Goal: Transaction & Acquisition: Purchase product/service

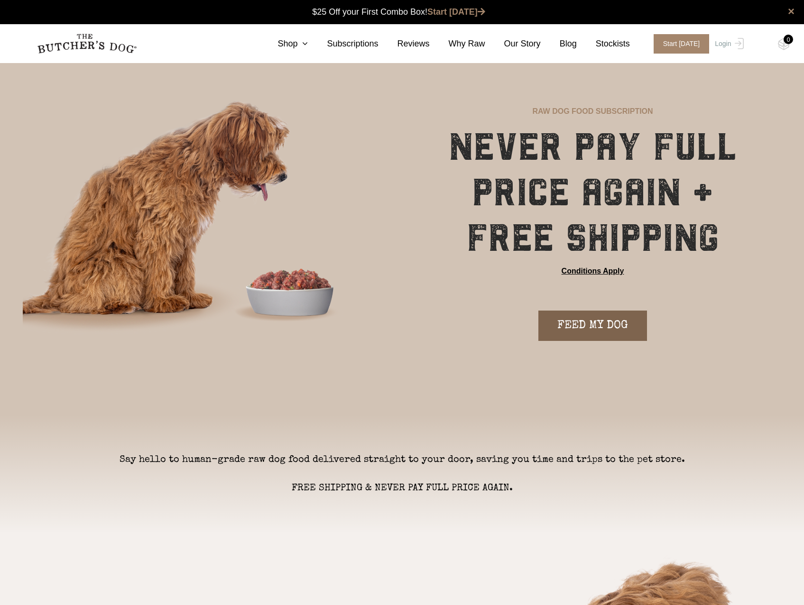
click at [607, 332] on link "FEED MY DOG" at bounding box center [593, 326] width 109 height 30
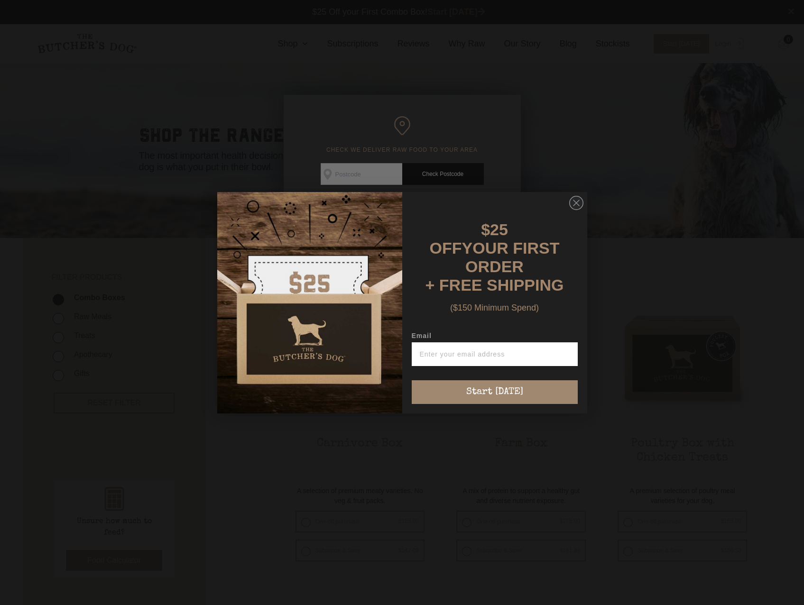
click at [345, 173] on div "Close dialog $25 OFF YOUR FIRST ORDER + FREE SHIPPING ($150 Minimum Spend) Emai…" at bounding box center [402, 302] width 804 height 605
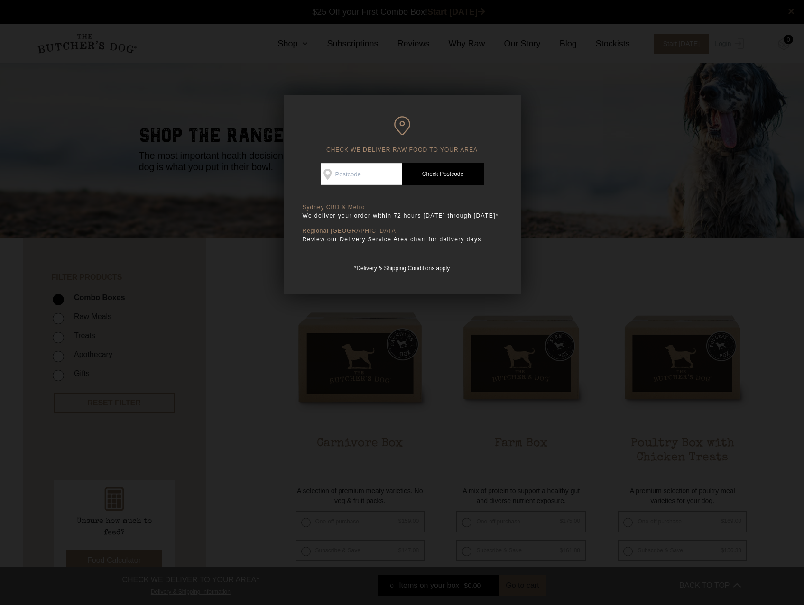
click at [345, 173] on input "Check Availability At" at bounding box center [362, 174] width 82 height 22
type input "2358"
click at [440, 173] on link "Check Postcode" at bounding box center [443, 174] width 82 height 22
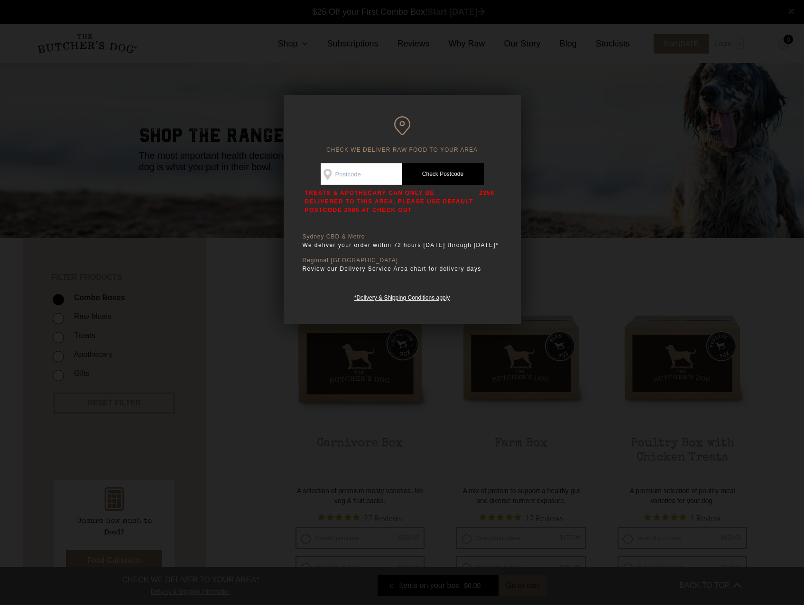
click at [596, 286] on div at bounding box center [402, 302] width 804 height 605
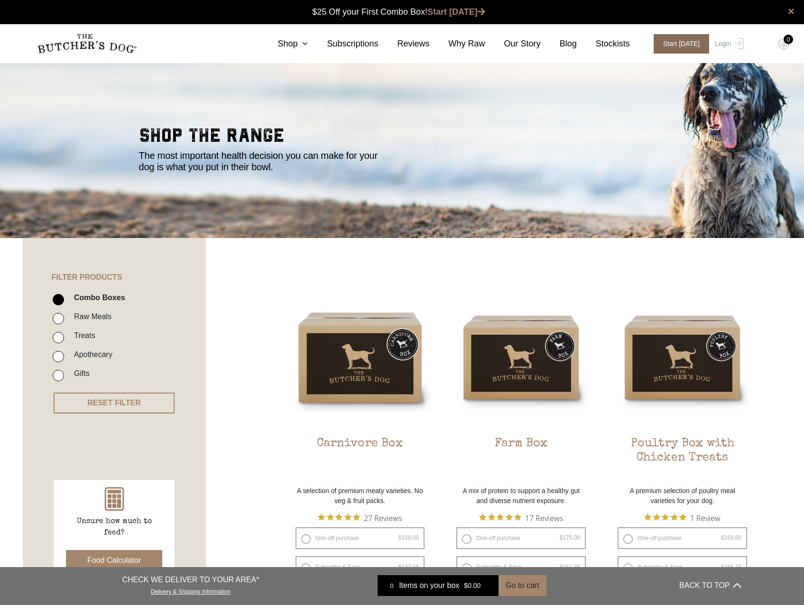
click at [689, 47] on span "Start [DATE]" at bounding box center [682, 43] width 56 height 19
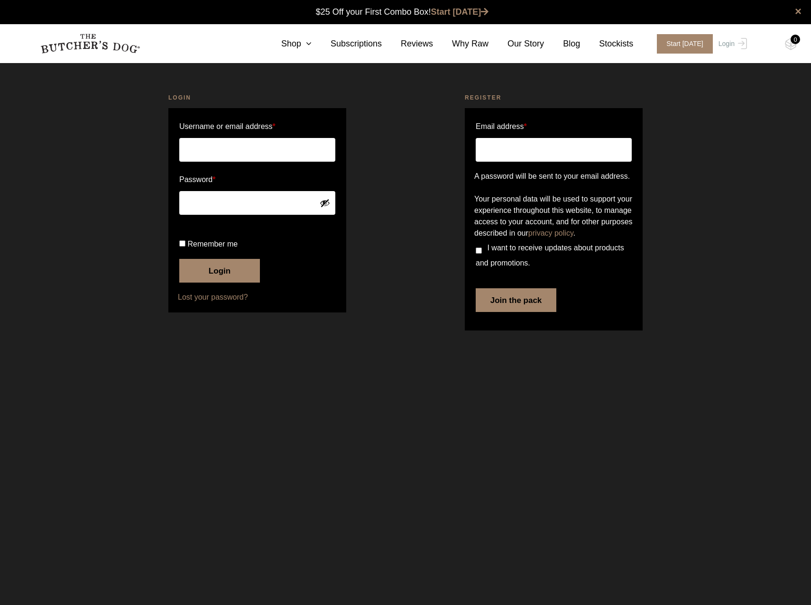
click at [98, 46] on img at bounding box center [90, 44] width 100 height 20
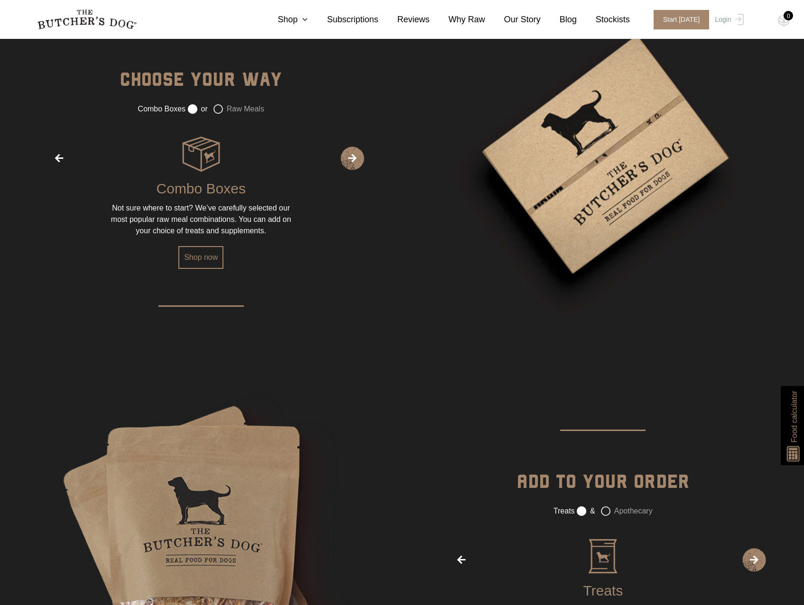
scroll to position [1518, 0]
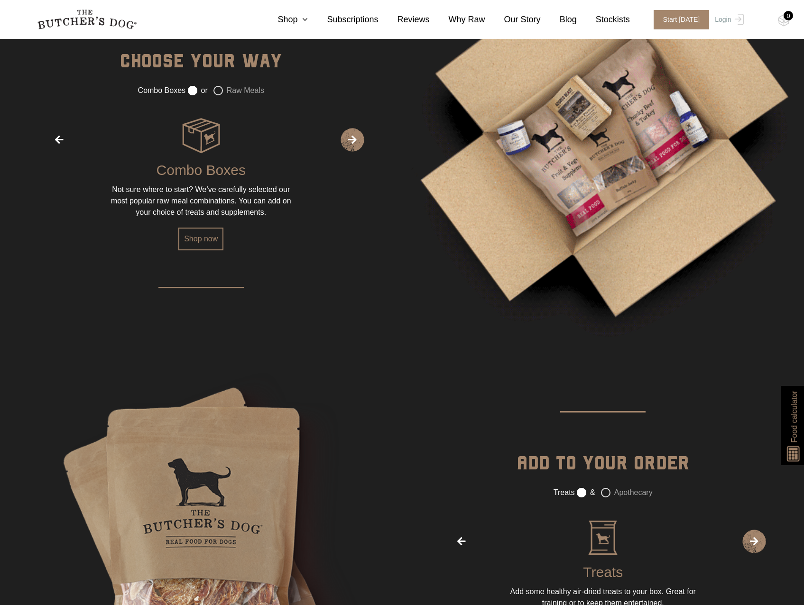
click at [190, 89] on label "or" at bounding box center [198, 90] width 20 height 9
drag, startPoint x: 211, startPoint y: 240, endPoint x: 218, endPoint y: 242, distance: 7.5
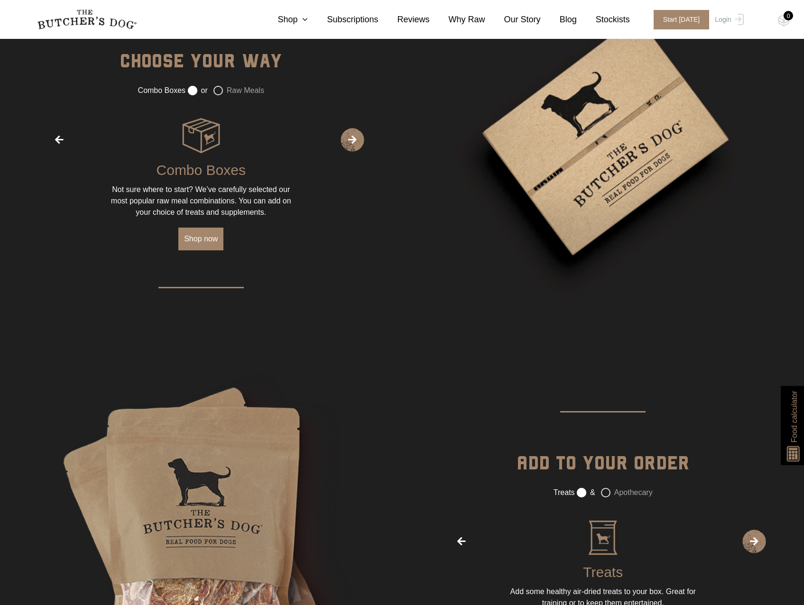
click at [211, 240] on link "Shop now" at bounding box center [200, 239] width 45 height 23
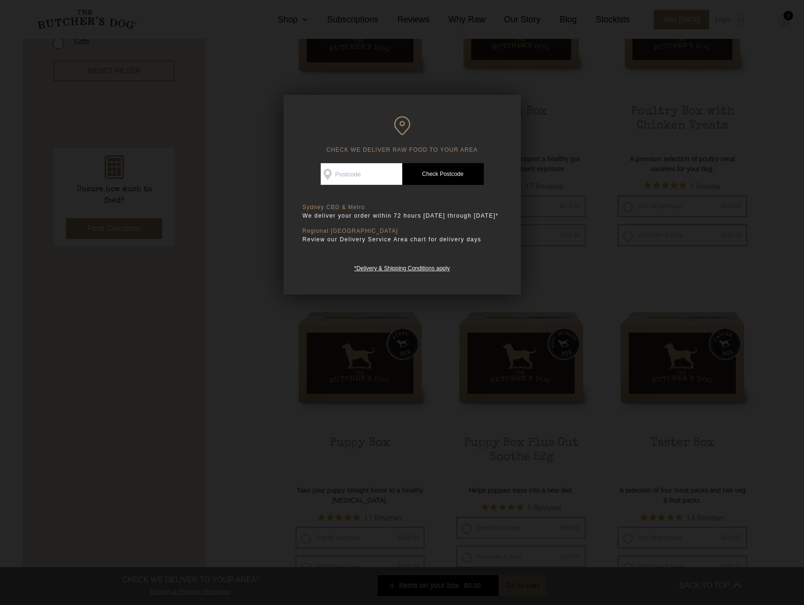
scroll to position [332, 0]
click at [359, 175] on input "Check Availability At" at bounding box center [362, 174] width 82 height 22
type input "u"
type input "2358"
click at [443, 182] on link "Check Postcode" at bounding box center [443, 174] width 82 height 22
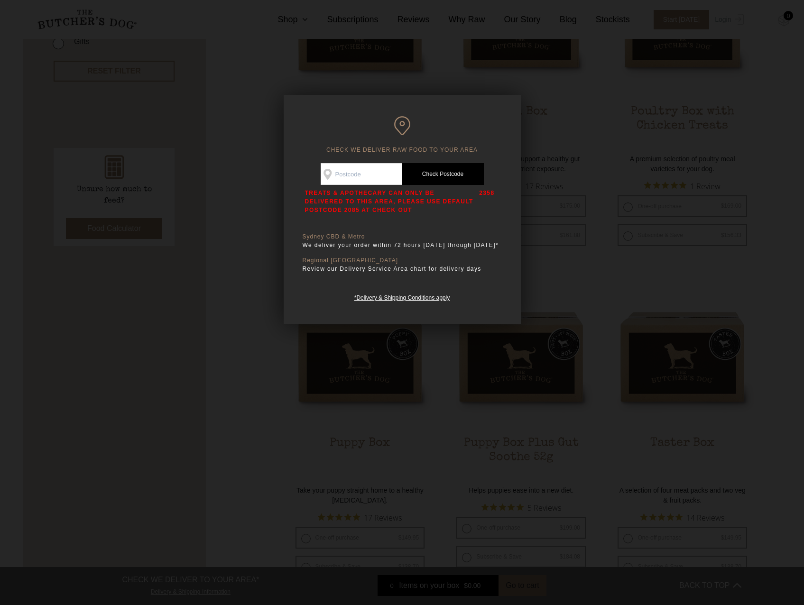
click at [255, 237] on div at bounding box center [402, 302] width 804 height 605
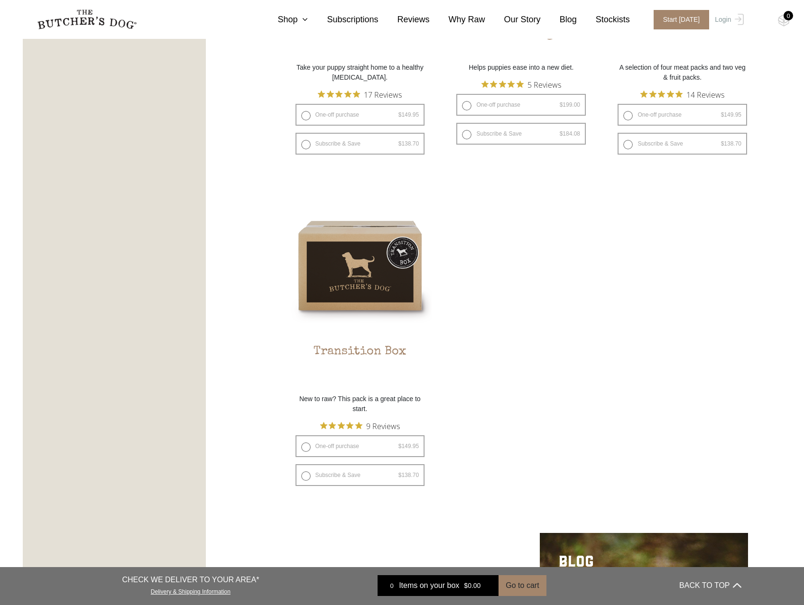
scroll to position [759, 0]
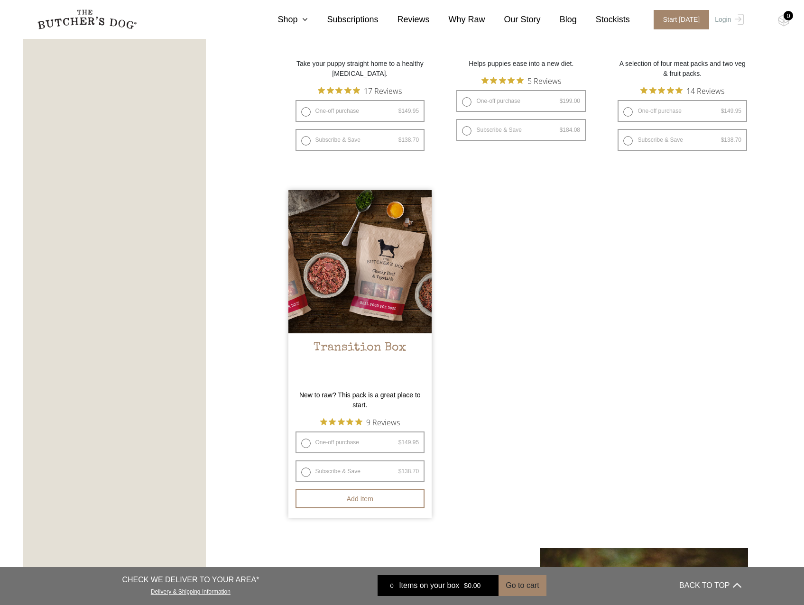
click at [336, 307] on img at bounding box center [361, 262] width 144 height 144
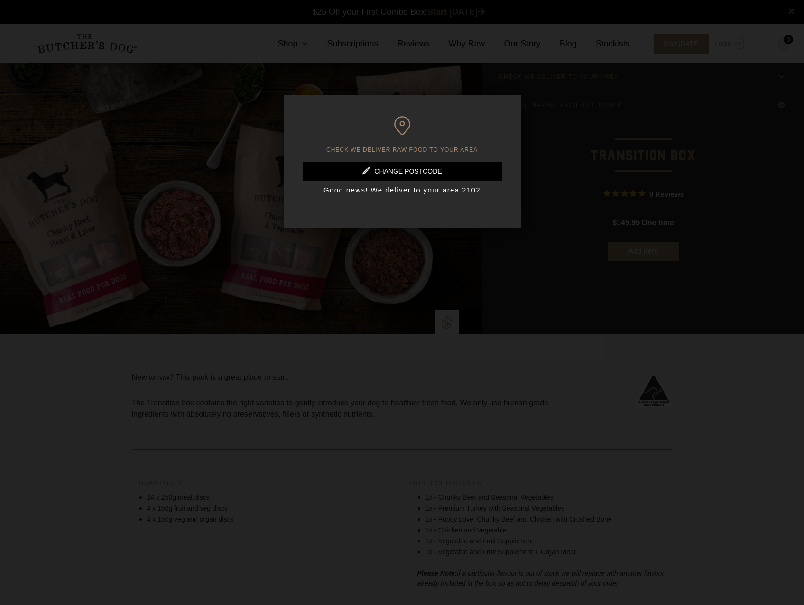
click at [421, 172] on link at bounding box center [402, 171] width 199 height 19
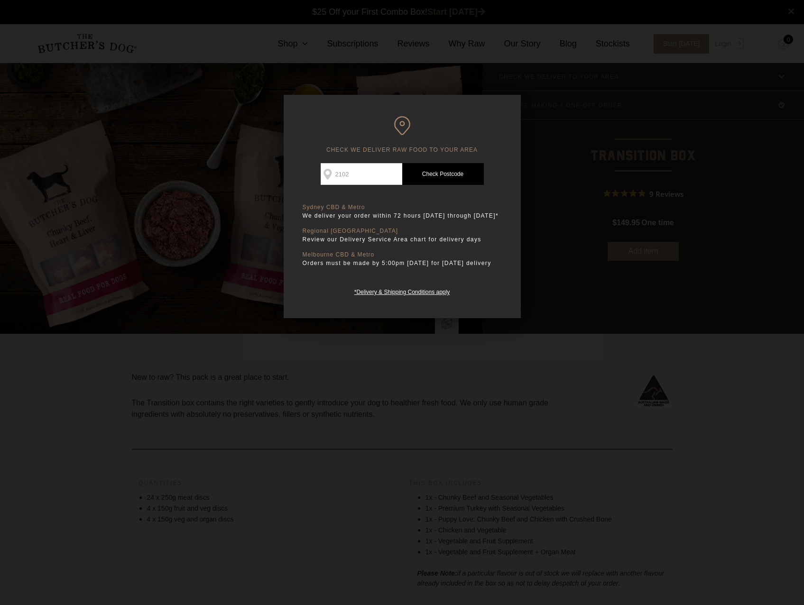
drag, startPoint x: 366, startPoint y: 175, endPoint x: 289, endPoint y: 161, distance: 77.5
click at [290, 161] on div "CHECK WE DELIVER RAW FOOD TO YOUR AREA Good news! We deliver to your area 2102 …" at bounding box center [402, 206] width 237 height 223
type input "2358"
click at [448, 172] on link "Check Postcode" at bounding box center [443, 174] width 82 height 22
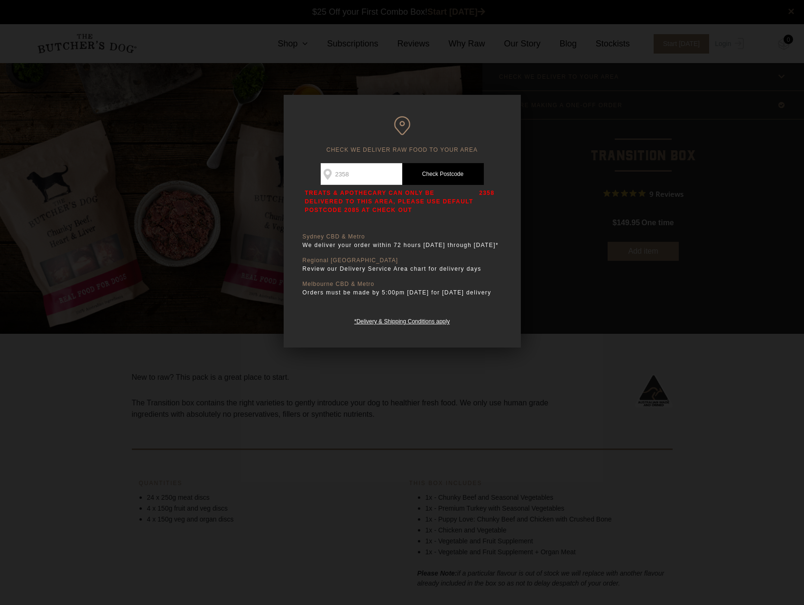
click at [406, 362] on div at bounding box center [402, 302] width 804 height 605
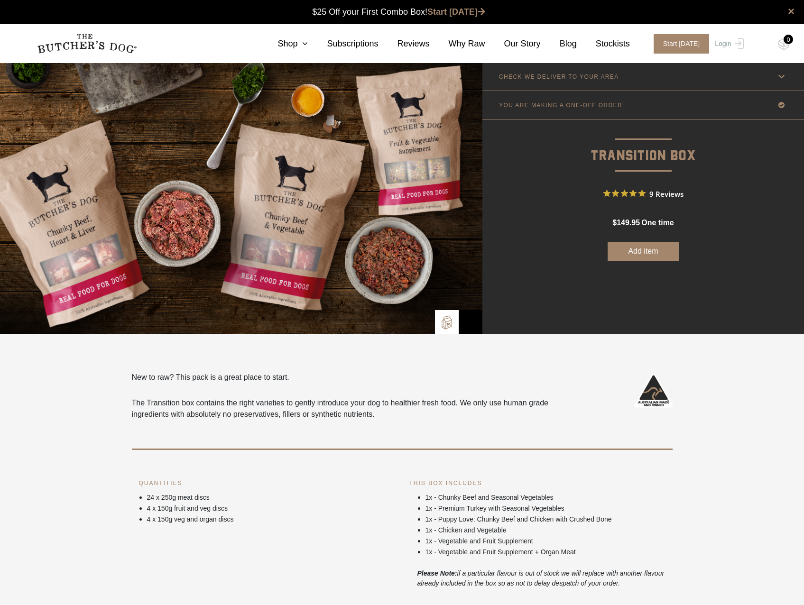
click at [556, 76] on p "CHECK WE DELIVER TO YOUR AREA" at bounding box center [559, 77] width 120 height 7
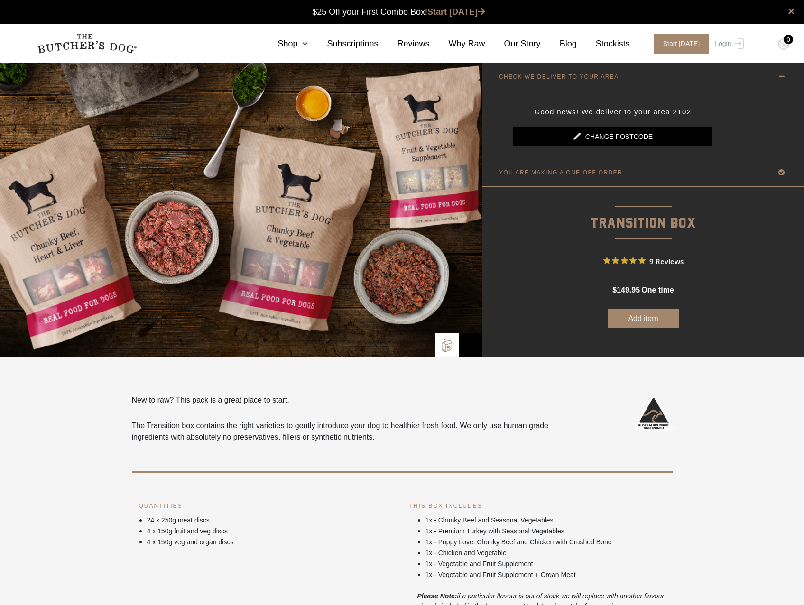
click at [629, 134] on link "Change postcode" at bounding box center [612, 136] width 199 height 19
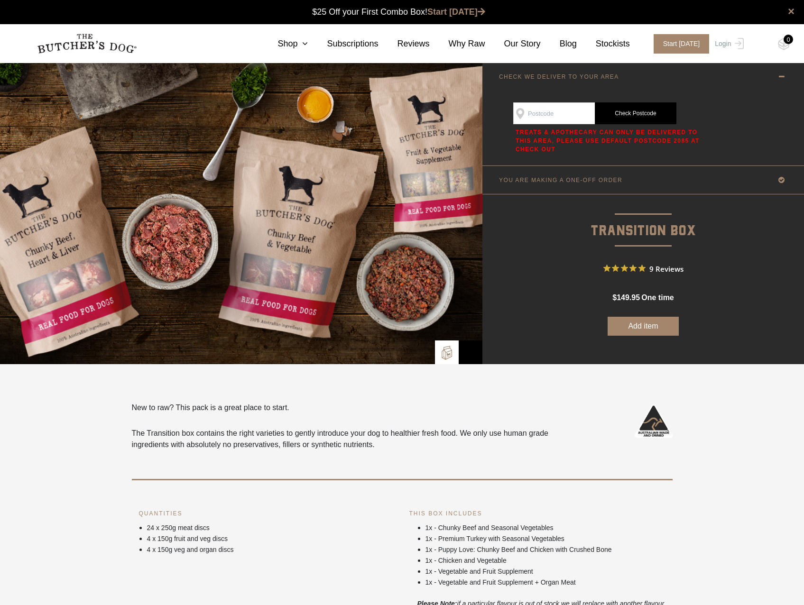
click at [565, 112] on input "Check Availability At" at bounding box center [554, 113] width 82 height 22
type input "2358"
click at [624, 111] on link "Check Postcode" at bounding box center [636, 113] width 82 height 22
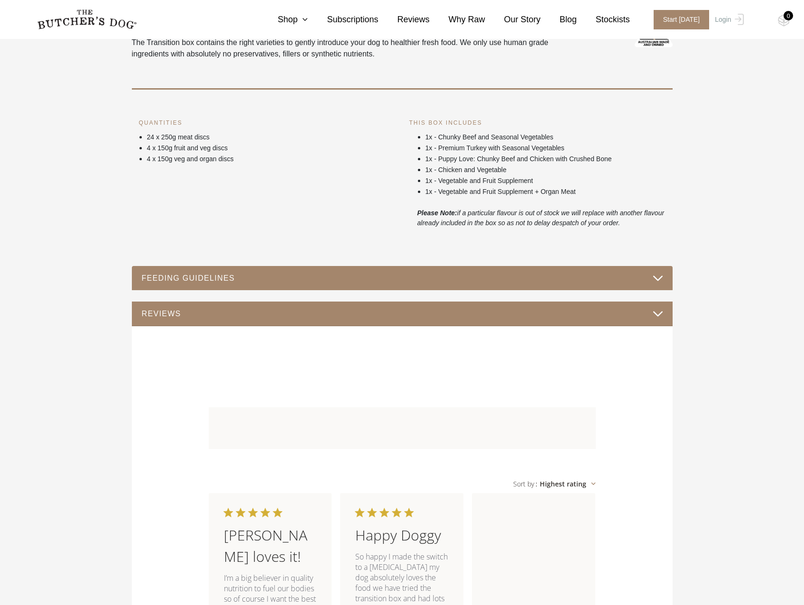
scroll to position [427, 0]
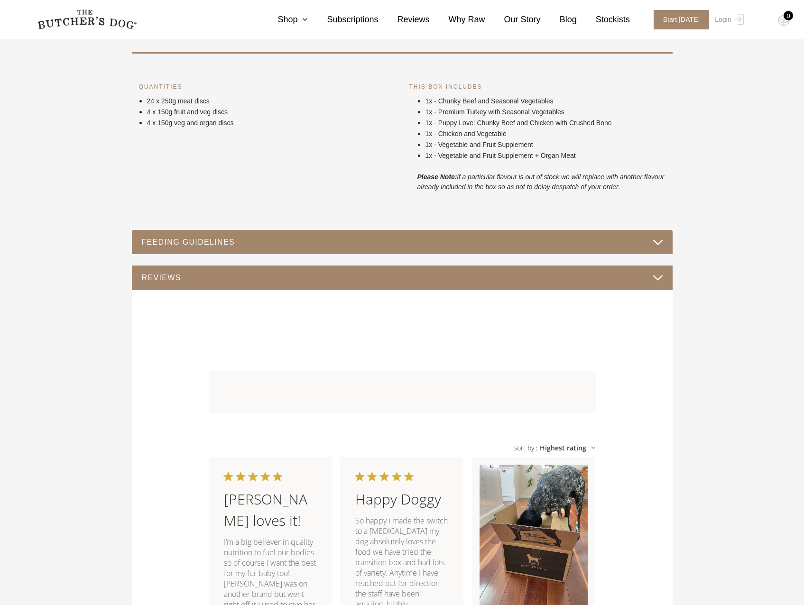
click at [433, 239] on button "FEEDING GUIDELINES" at bounding box center [402, 242] width 522 height 13
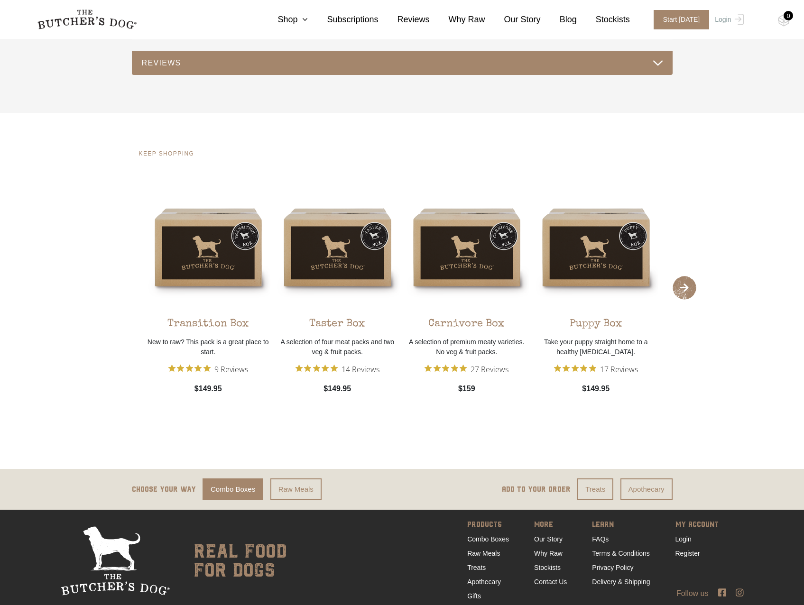
scroll to position [1083, 0]
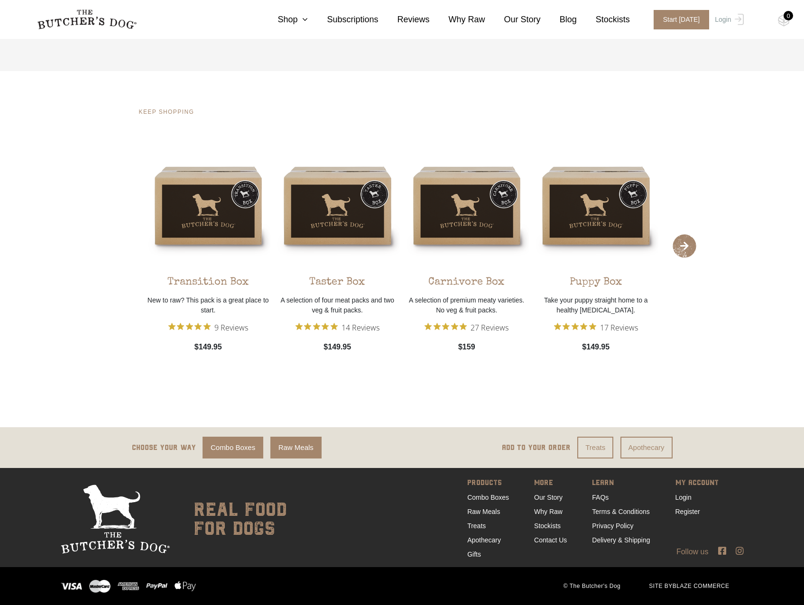
click at [302, 447] on link "Raw Meals" at bounding box center [295, 448] width 51 height 22
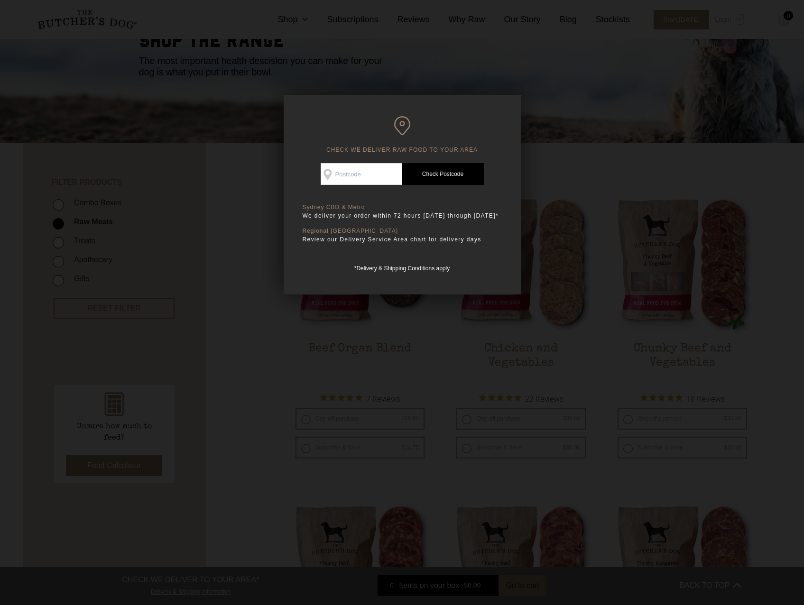
drag, startPoint x: 230, startPoint y: 201, endPoint x: 239, endPoint y: 198, distance: 9.9
click at [230, 200] on div at bounding box center [402, 302] width 804 height 605
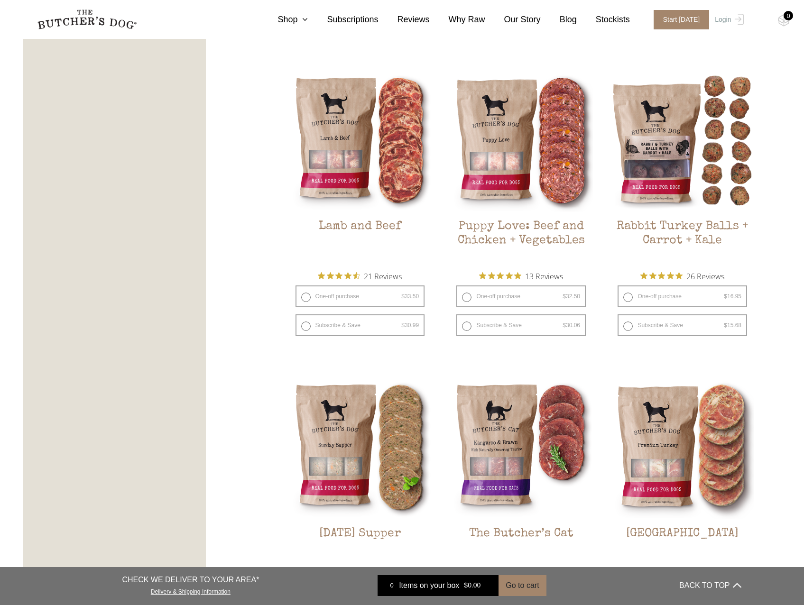
scroll to position [1044, 0]
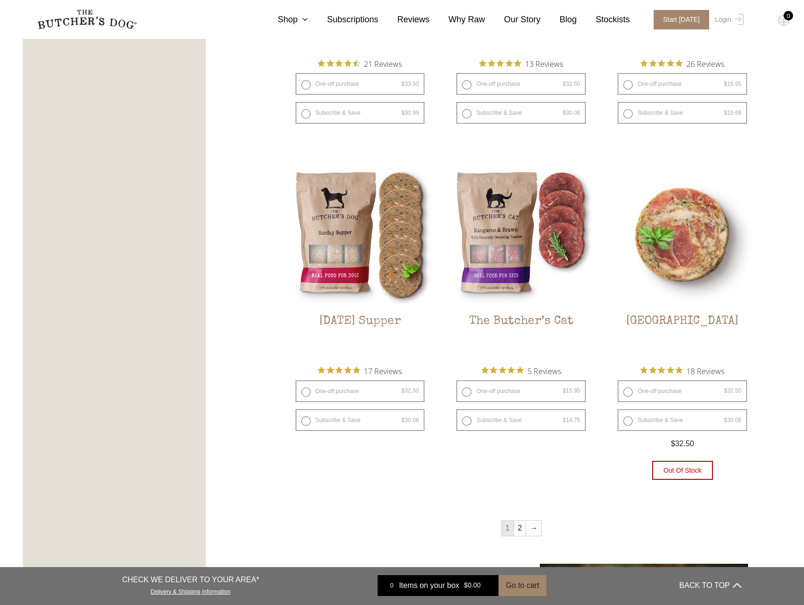
click at [668, 257] on img at bounding box center [683, 235] width 144 height 144
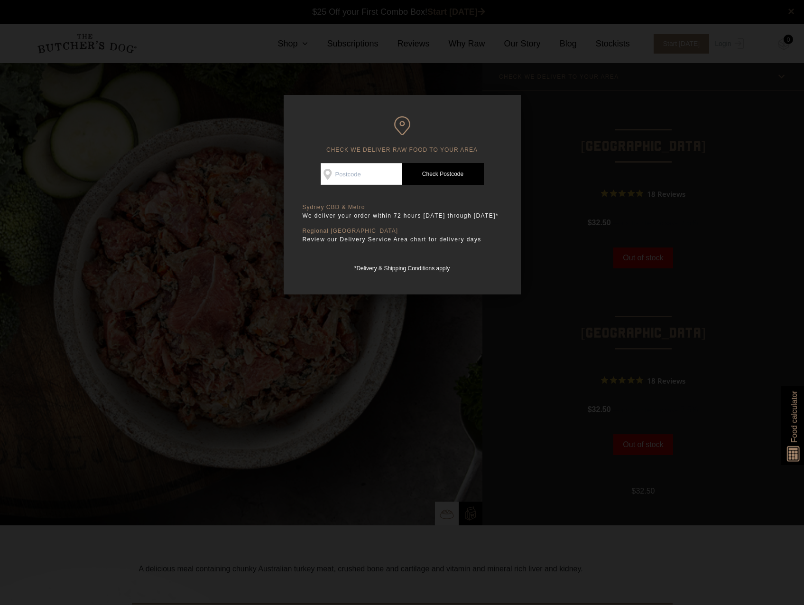
click at [606, 161] on div at bounding box center [402, 302] width 804 height 605
